Goal: Contribute content

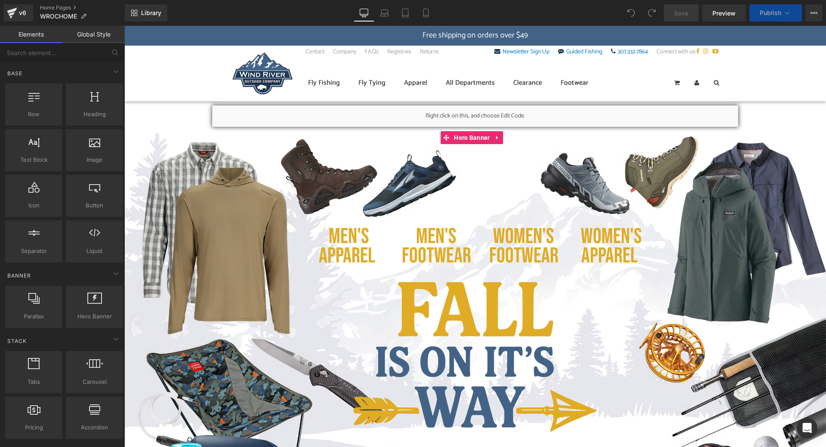
scroll to position [129, 0]
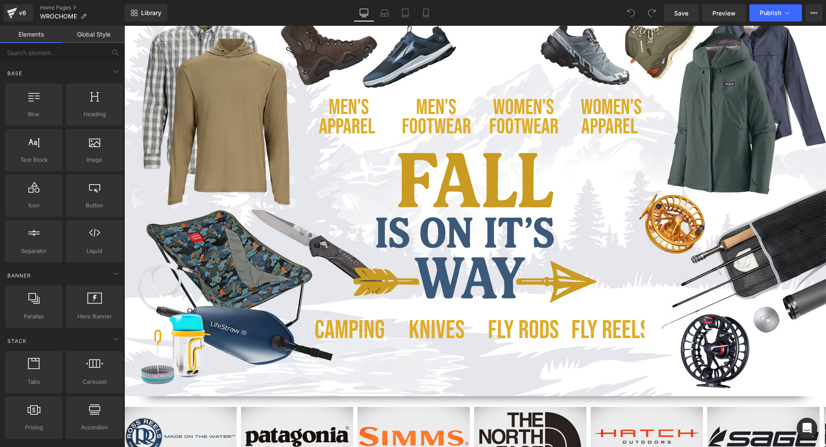
click at [458, 227] on div "Image" at bounding box center [475, 228] width 338 height 160
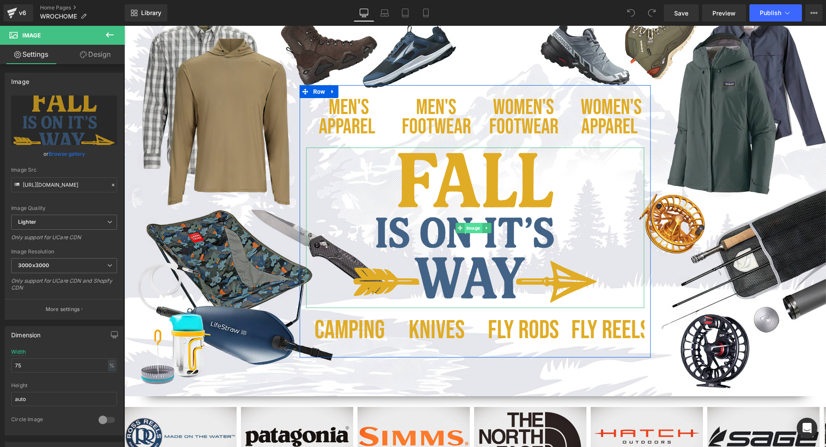
click at [467, 228] on span "Image" at bounding box center [474, 228] width 18 height 10
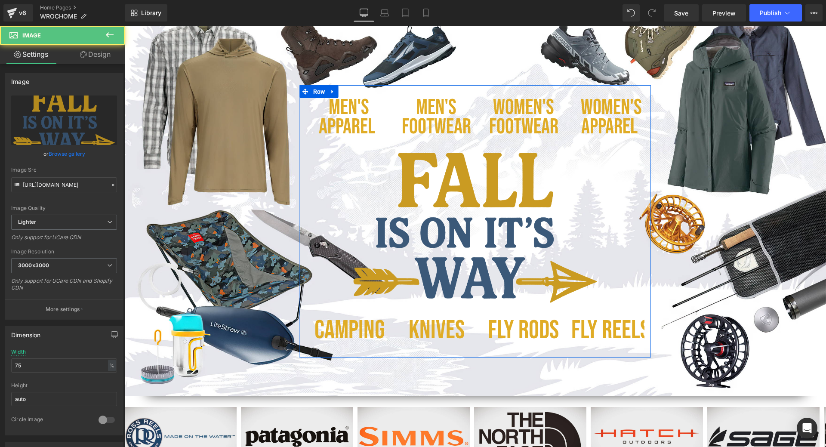
click at [495, 201] on img at bounding box center [474, 228] width 253 height 160
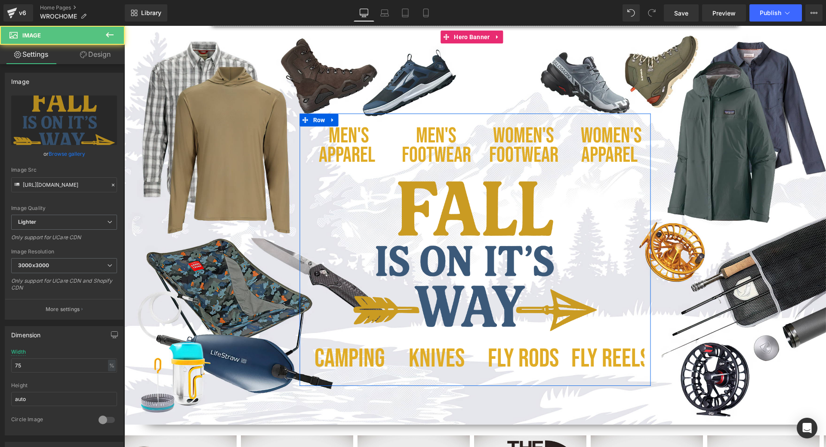
scroll to position [43, 0]
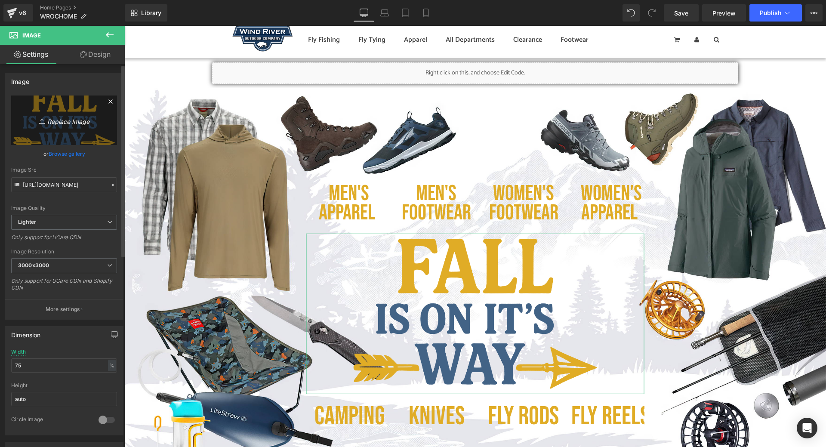
click at [68, 120] on icon "Replace Image" at bounding box center [64, 120] width 69 height 11
click at [69, 151] on link "Browse gallery" at bounding box center [67, 153] width 37 height 15
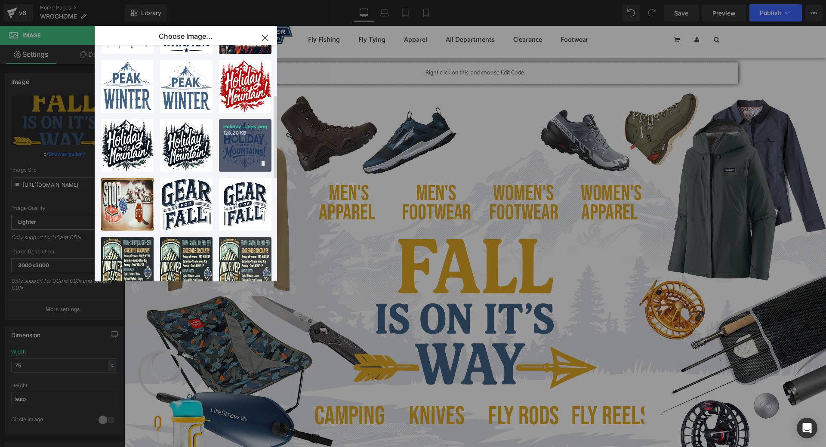
scroll to position [172, 0]
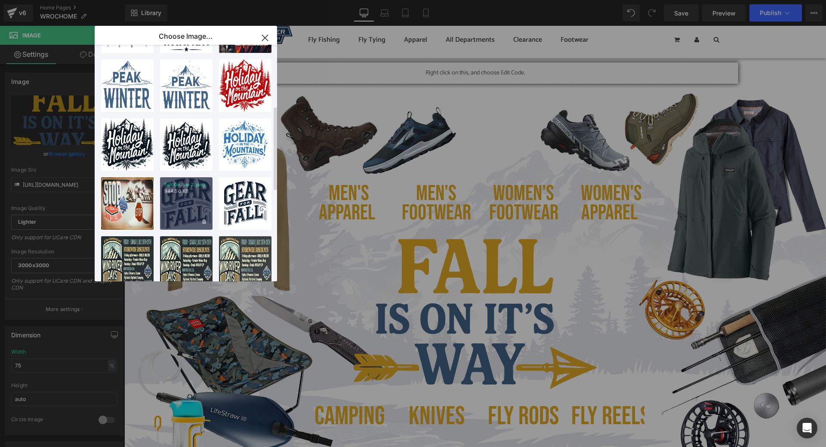
click at [177, 198] on div "Fall Ge...ar 2.png 944.50 KB" at bounding box center [186, 203] width 52 height 52
type input "[URL][DOMAIN_NAME]"
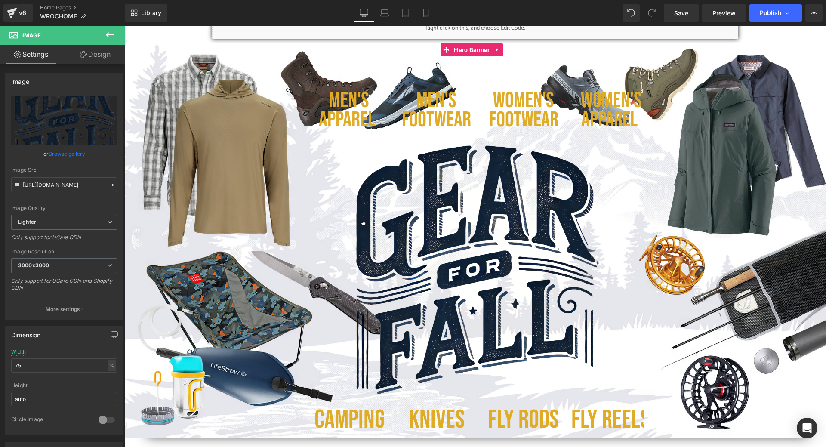
scroll to position [86, 0]
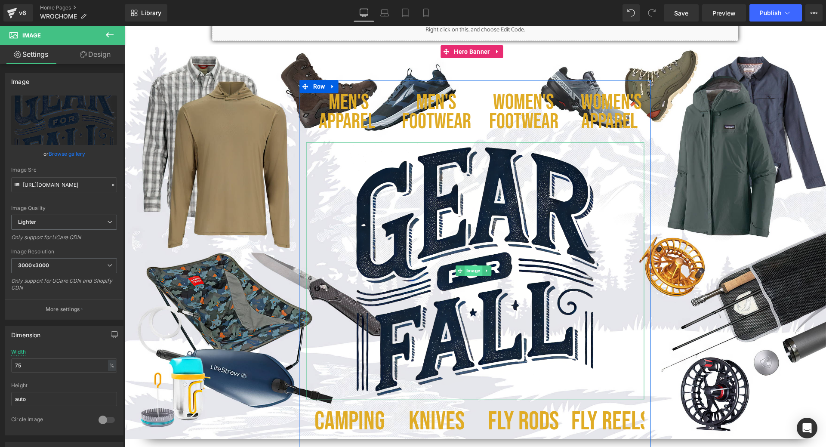
click at [470, 268] on span "Image" at bounding box center [474, 271] width 18 height 10
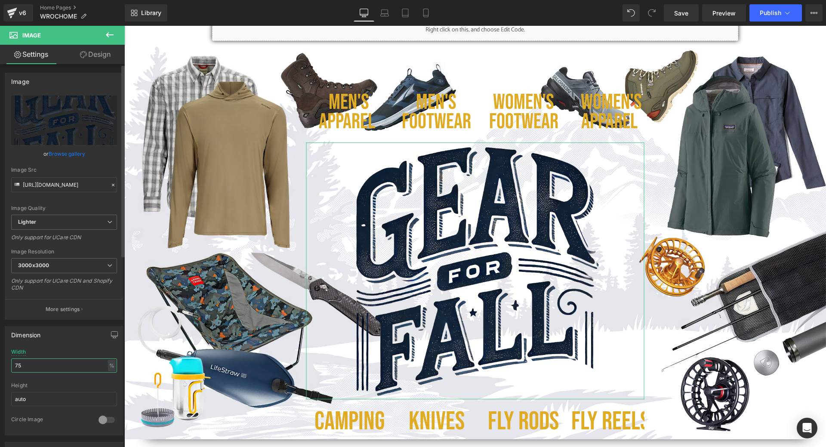
drag, startPoint x: 34, startPoint y: 366, endPoint x: 7, endPoint y: 365, distance: 27.1
click at [6, 365] on div "75% Width 75 % % px auto Height auto 0 Circle Image" at bounding box center [64, 392] width 118 height 86
type input "50"
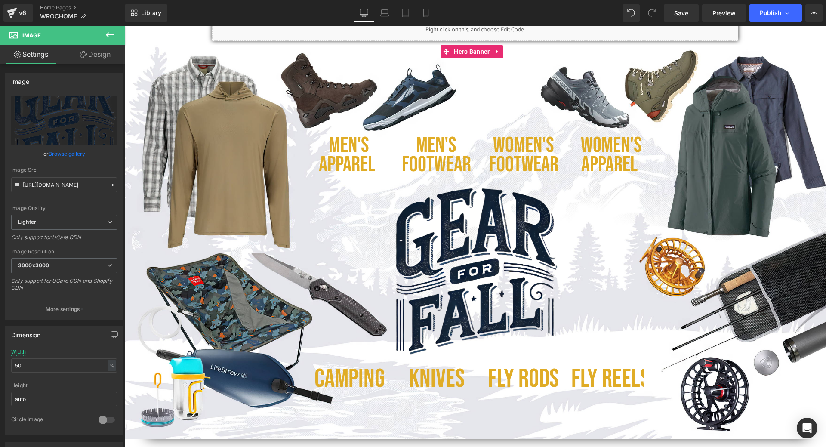
click at [706, 258] on span "MEN's APPAREL Heading MEN's Footwear Heading WOMEN's FOOTWEAR Heading WOMEN'S A…" at bounding box center [475, 242] width 702 height 327
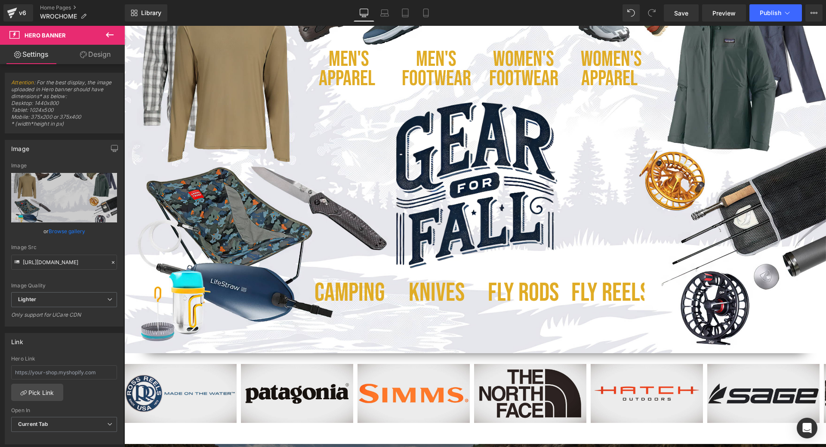
scroll to position [0, 0]
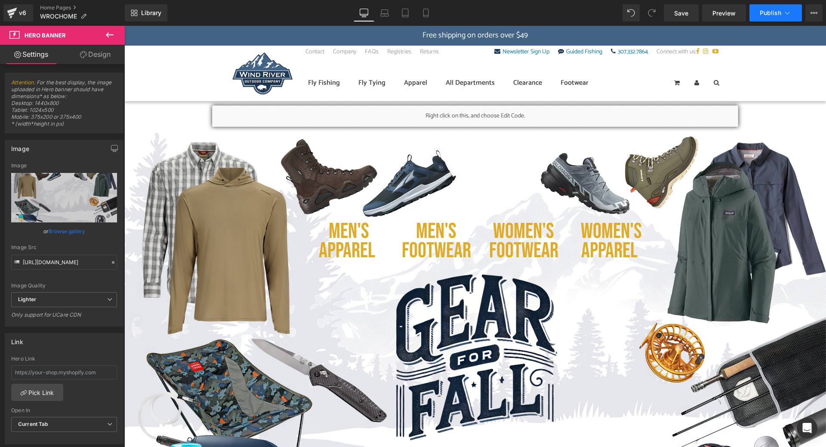
click at [766, 15] on span "Publish" at bounding box center [771, 12] width 22 height 7
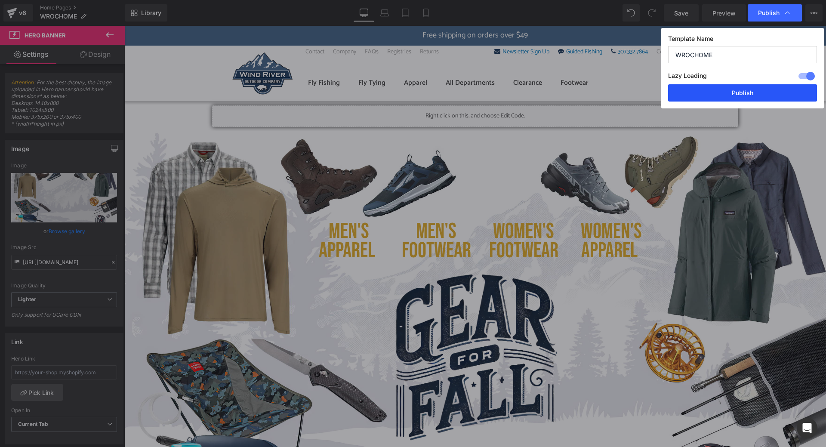
click at [734, 95] on button "Publish" at bounding box center [742, 92] width 149 height 17
